Goal: Task Accomplishment & Management: Complete application form

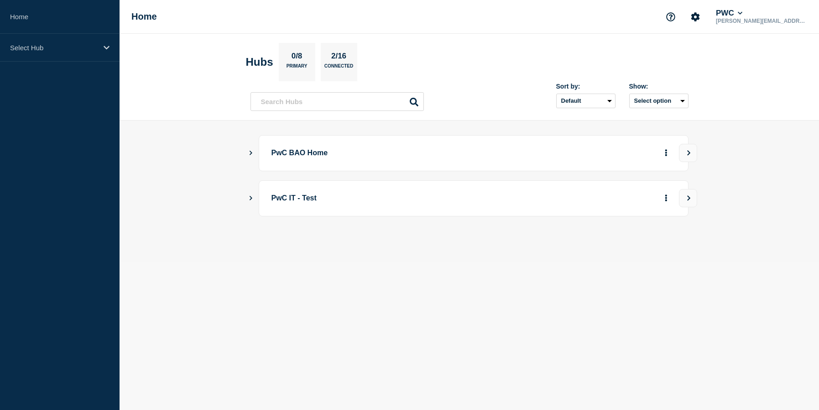
click at [247, 155] on main "PwC BAO Home PwC IT - Test" at bounding box center [469, 190] width 699 height 141
click at [250, 152] on icon "Show Connected Hubs" at bounding box center [251, 152] width 6 height 5
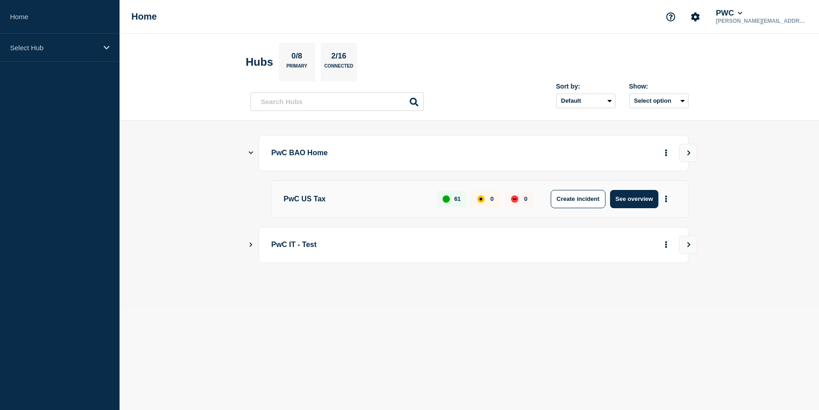
click at [321, 198] on p "PwC US Tax" at bounding box center [355, 199] width 143 height 18
click at [25, 42] on div "Select Hub" at bounding box center [60, 48] width 120 height 28
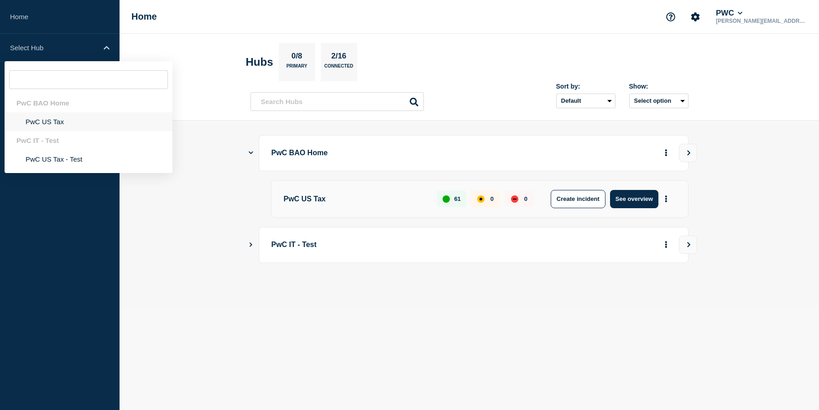
click at [51, 120] on li "PwC US Tax" at bounding box center [89, 121] width 168 height 19
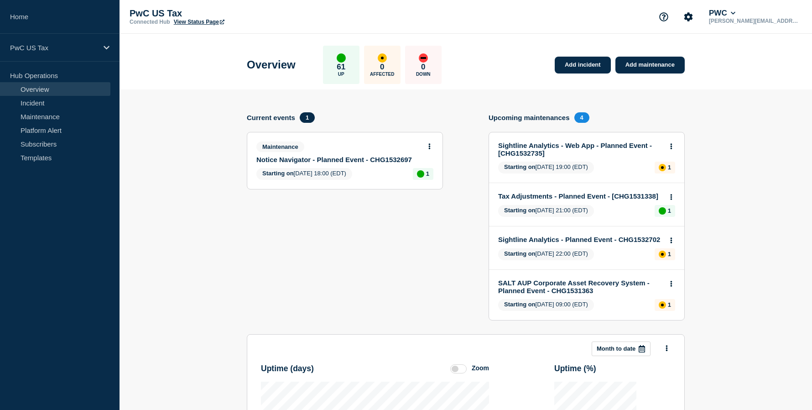
click at [239, 282] on section "Add incident Add maintenance Current events 1 Maintenance Notice Navigator - Pl…" at bounding box center [466, 355] width 692 height 533
click at [658, 64] on link "Add maintenance" at bounding box center [649, 65] width 69 height 17
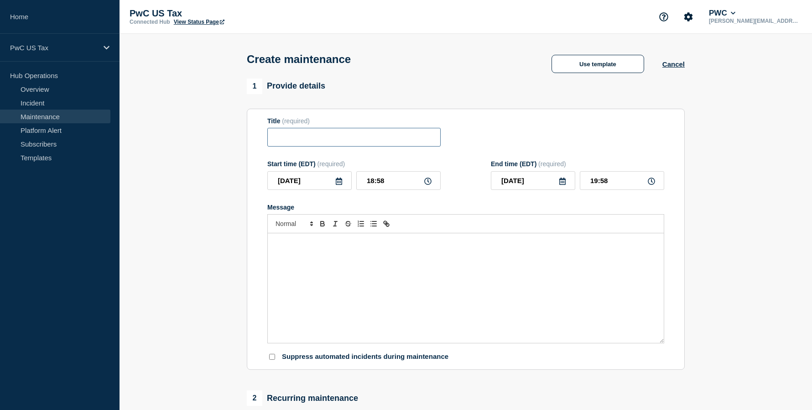
click at [361, 146] on input "Title" at bounding box center [353, 137] width 173 height 19
click at [591, 64] on button "Use template" at bounding box center [597, 64] width 93 height 18
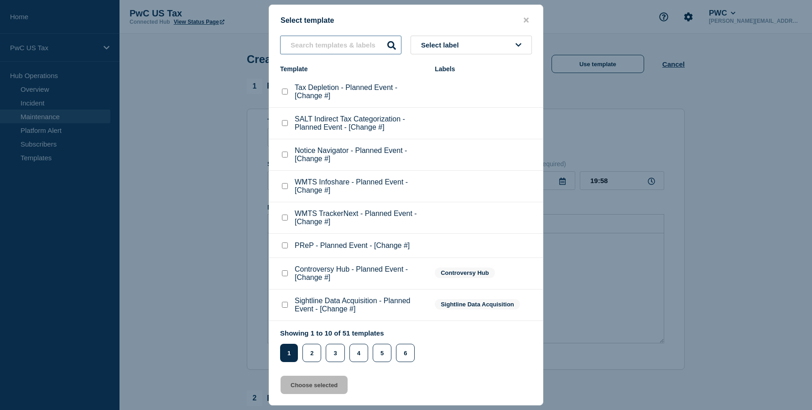
click at [330, 45] on input "text" at bounding box center [340, 45] width 121 height 19
type input "sightline data ac"
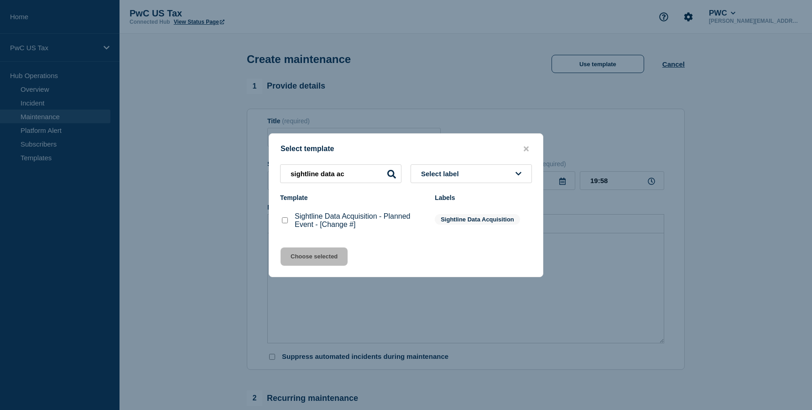
click at [285, 223] on checkbox"] "Sightline Data Acquisition - Planned Event - [Change #] checkbox" at bounding box center [285, 220] width 6 height 6
checkbox checkbox"] "true"
click at [291, 261] on button "Choose selected" at bounding box center [314, 256] width 67 height 18
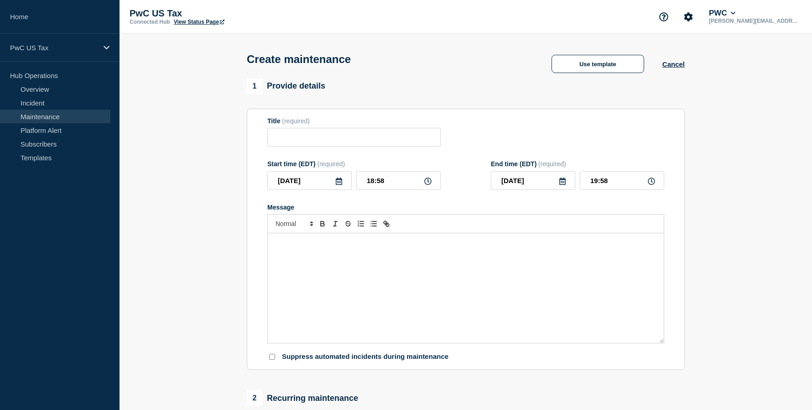
type input "Sightline Data Acquisition - Planned Event - [Change #]"
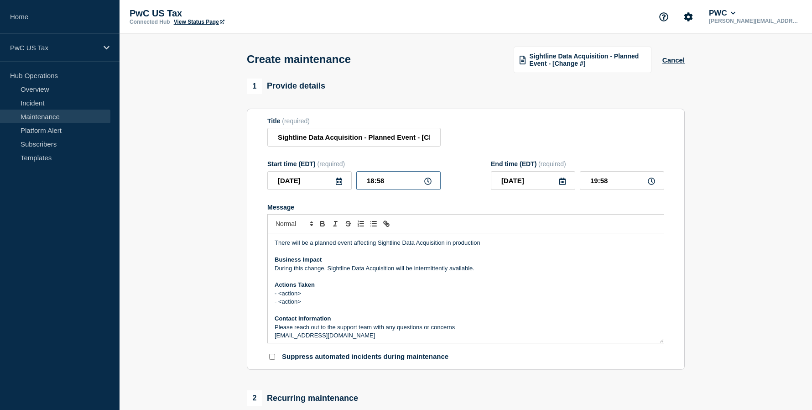
click at [385, 182] on input "18:58" at bounding box center [398, 180] width 84 height 19
drag, startPoint x: 385, startPoint y: 182, endPoint x: 334, endPoint y: 183, distance: 50.7
click at [334, 183] on div "[DATE] 18:58" at bounding box center [353, 180] width 173 height 19
type input "19:00"
drag, startPoint x: 620, startPoint y: 182, endPoint x: 593, endPoint y: 186, distance: 28.1
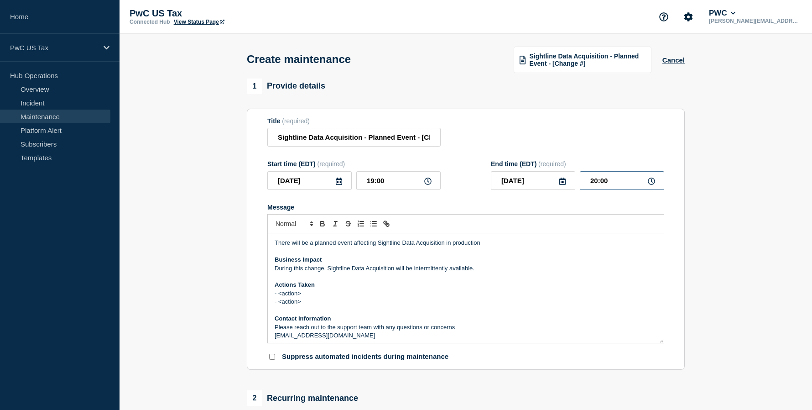
click at [593, 186] on input "20:00" at bounding box center [622, 180] width 84 height 19
type input "22:00"
click at [411, 146] on input "Sightline Data Acquisition - Planned Event - [Change #]" at bounding box center [353, 137] width 173 height 19
paste input "CHG1532775"
type input "Sightline Data Acquisition - Planned Event - CHG1532775"
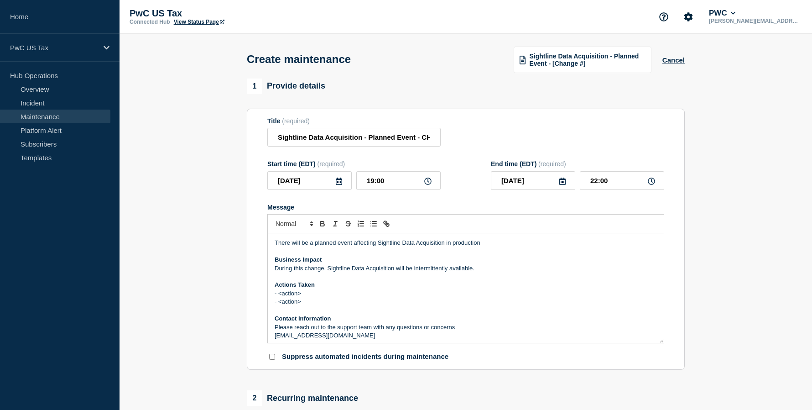
click at [535, 364] on section "Title (required) Sightline Data Acquisition - Planned Event - CHG1532775 Start …" at bounding box center [466, 239] width 438 height 261
drag, startPoint x: 307, startPoint y: 299, endPoint x: 278, endPoint y: 296, distance: 29.0
click at [278, 296] on p "- <action>" at bounding box center [466, 293] width 382 height 8
drag, startPoint x: 278, startPoint y: 296, endPoint x: 295, endPoint y: 297, distance: 17.4
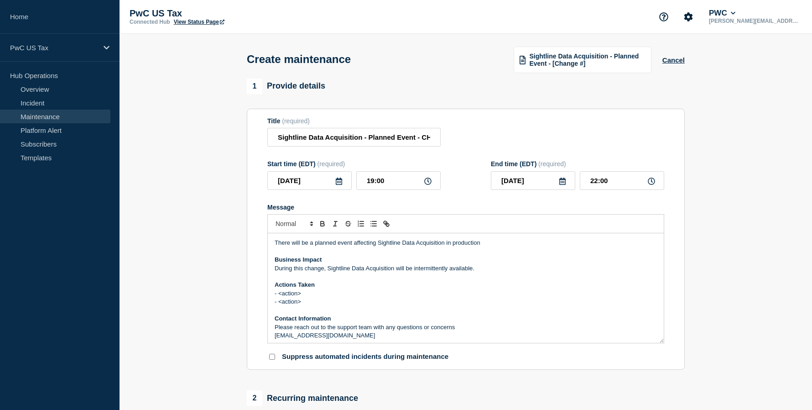
click at [295, 297] on p "- <action>" at bounding box center [466, 293] width 382 height 8
drag, startPoint x: 305, startPoint y: 305, endPoint x: 276, endPoint y: 298, distance: 29.6
click at [276, 298] on div "There will be a planned event affecting Sightline Data Acquisition in productio…" at bounding box center [466, 287] width 396 height 109
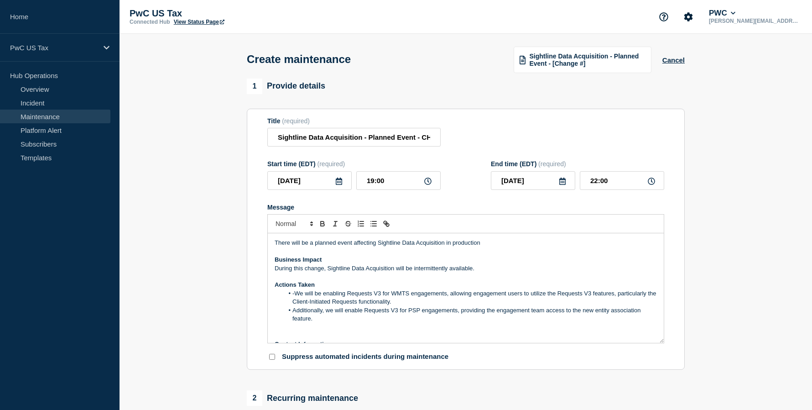
click at [296, 295] on li "-We will be enabling Requests V3 for WMTS engagements, allowing engagement user…" at bounding box center [471, 297] width 374 height 17
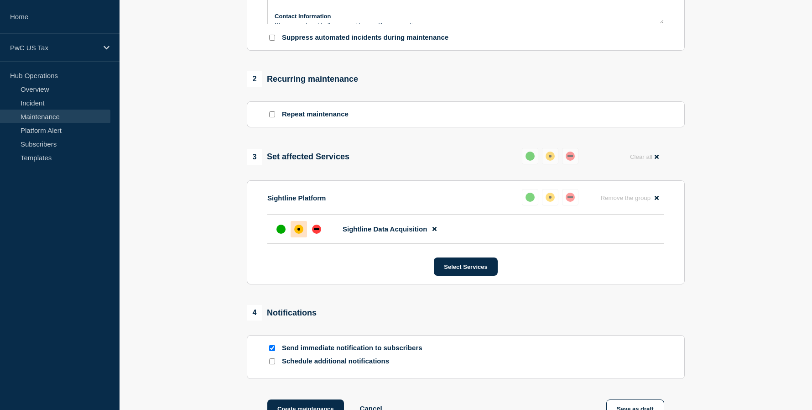
scroll to position [434, 0]
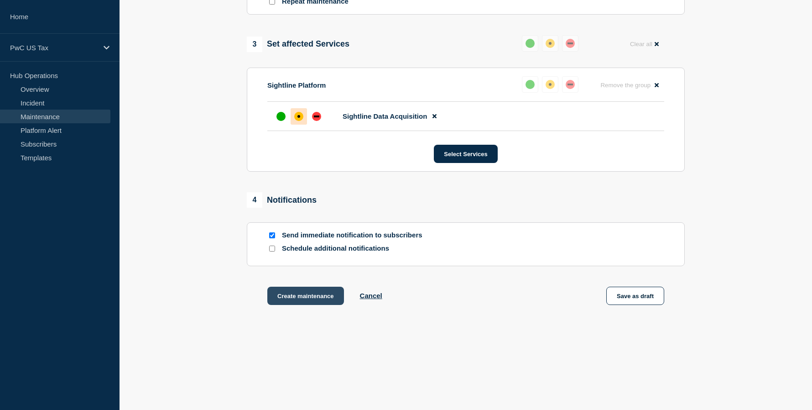
click at [305, 293] on button "Create maintenance" at bounding box center [305, 295] width 77 height 18
